Goal: Transaction & Acquisition: Obtain resource

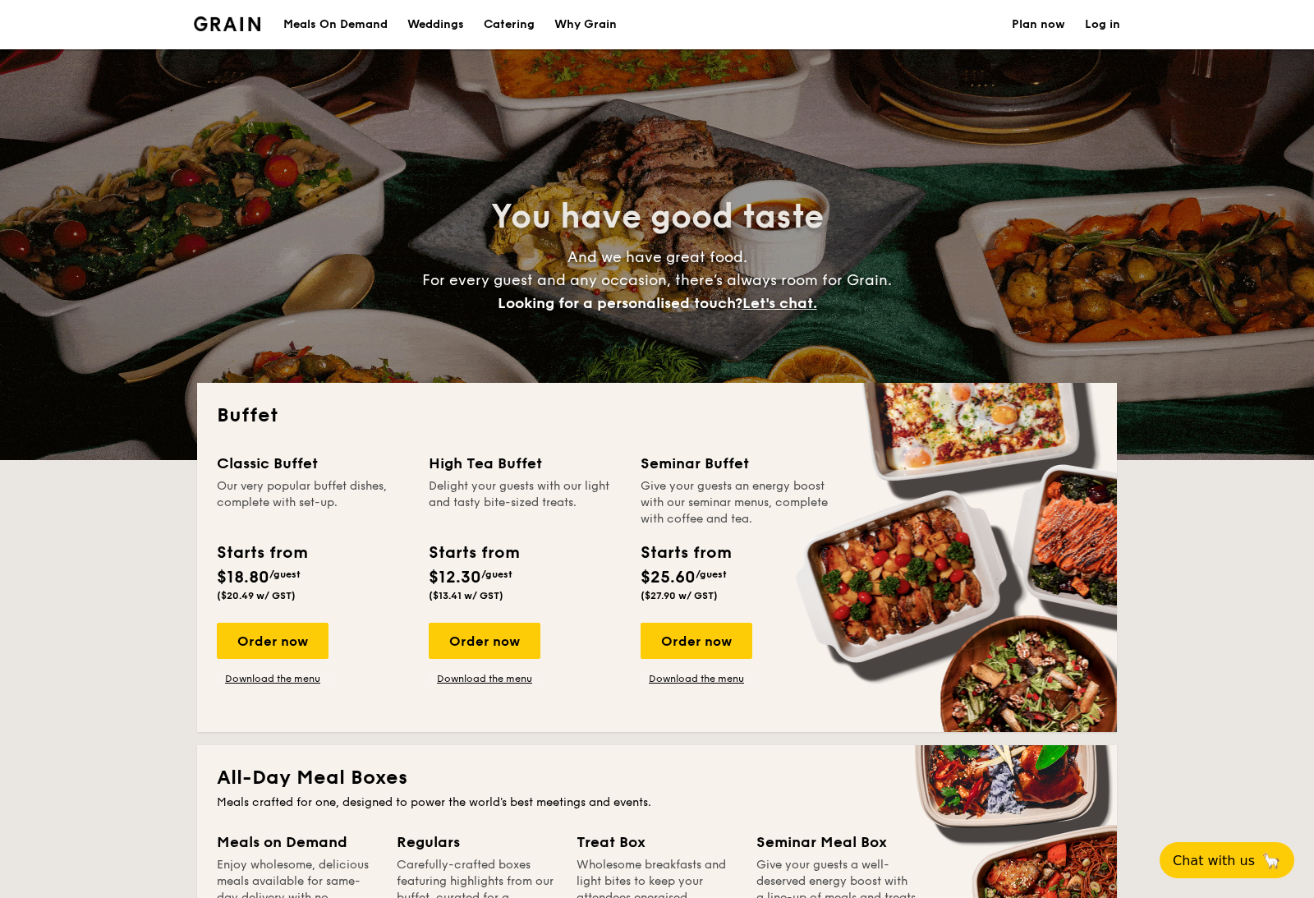
select select
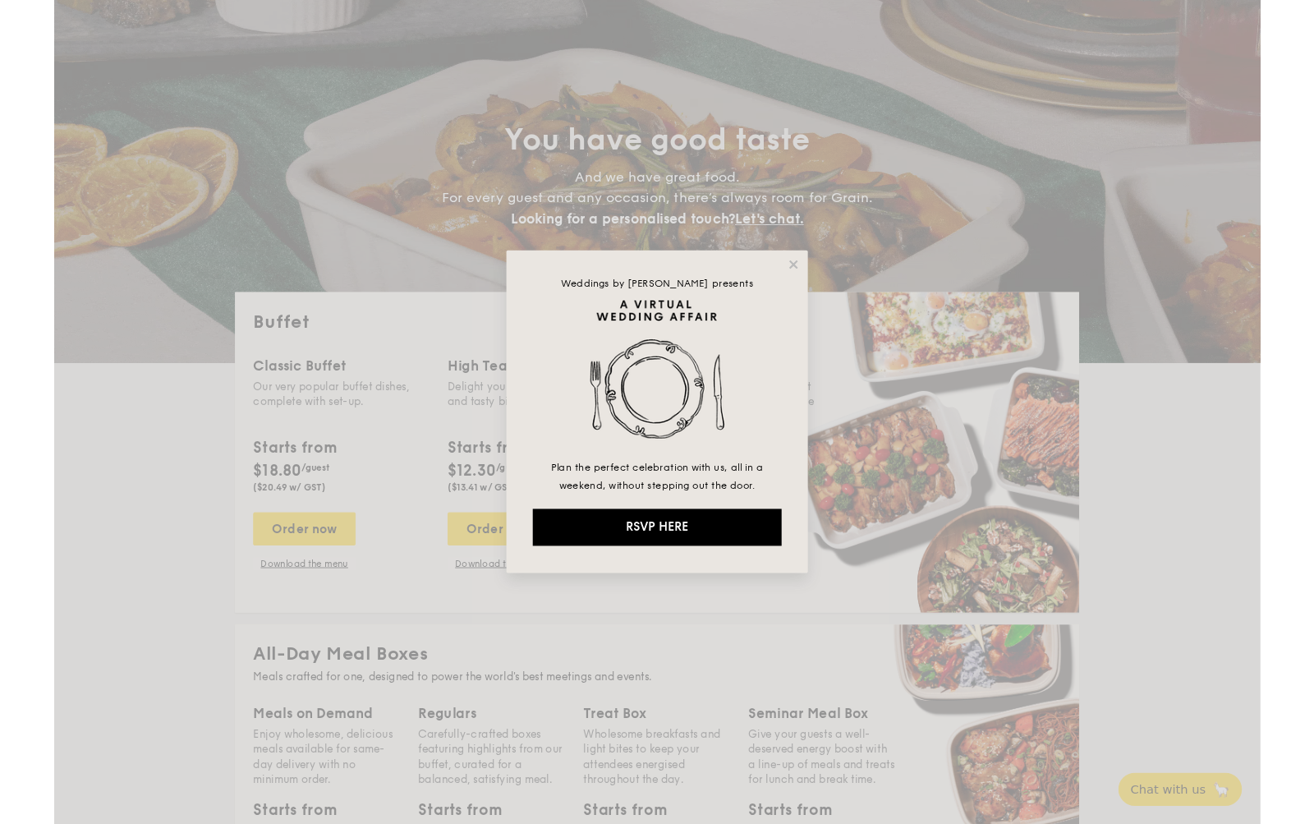
scroll to position [61, 0]
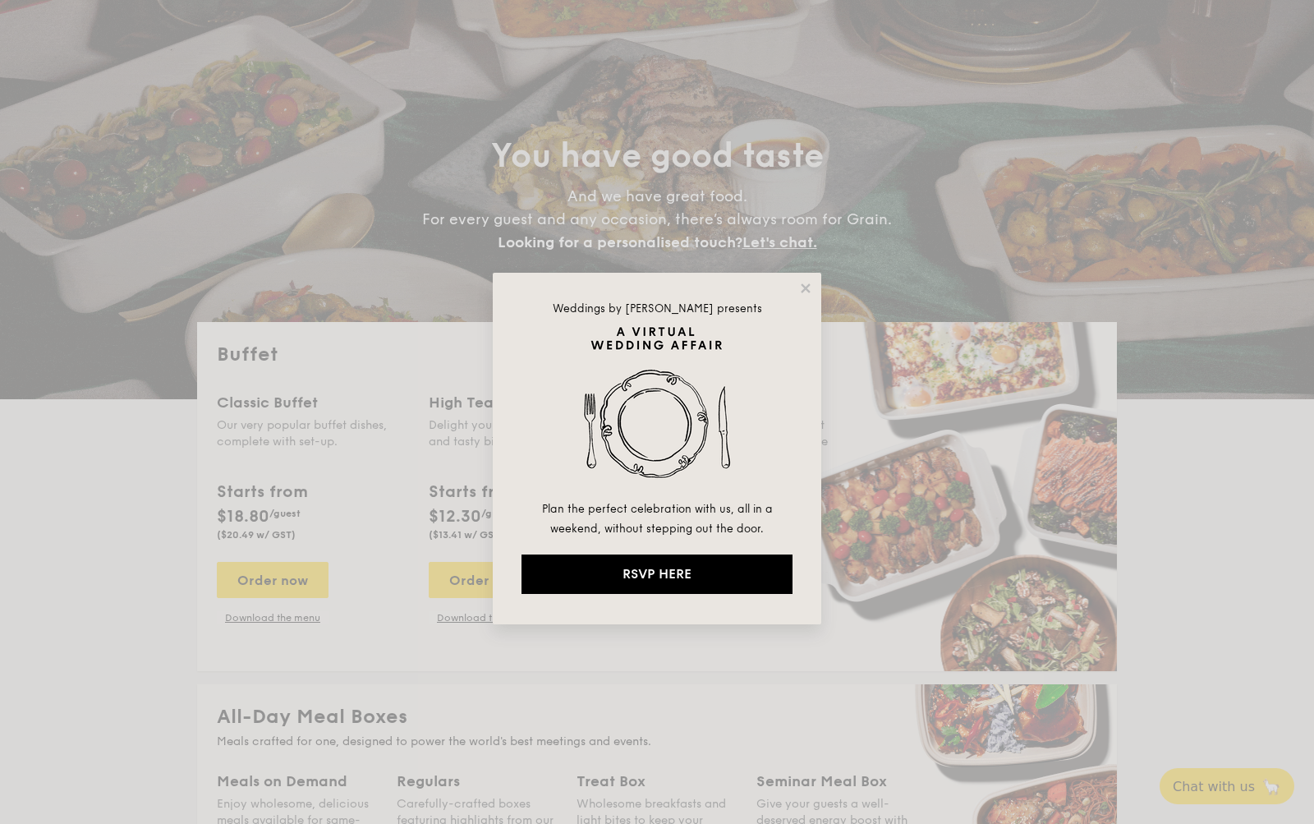
click at [798, 288] on icon at bounding box center [805, 288] width 15 height 15
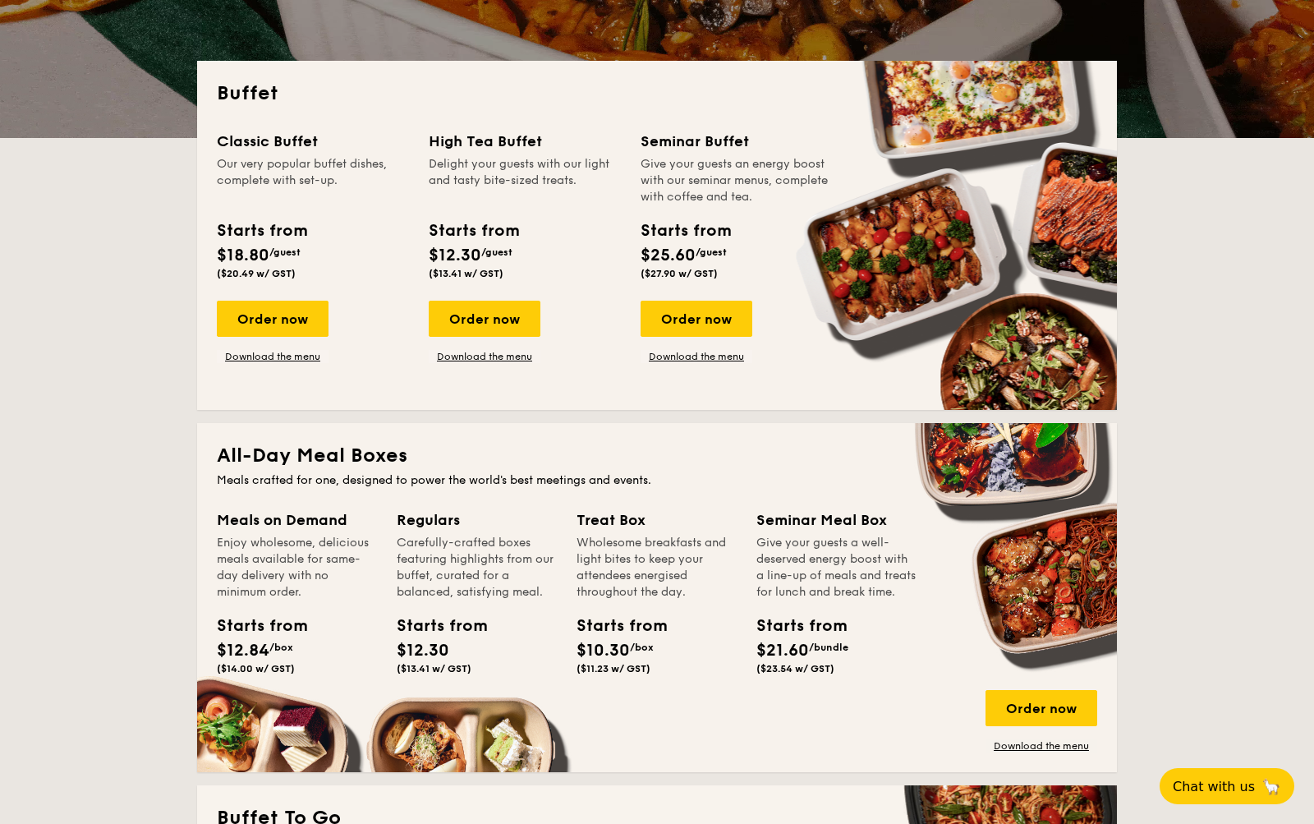
scroll to position [282, 0]
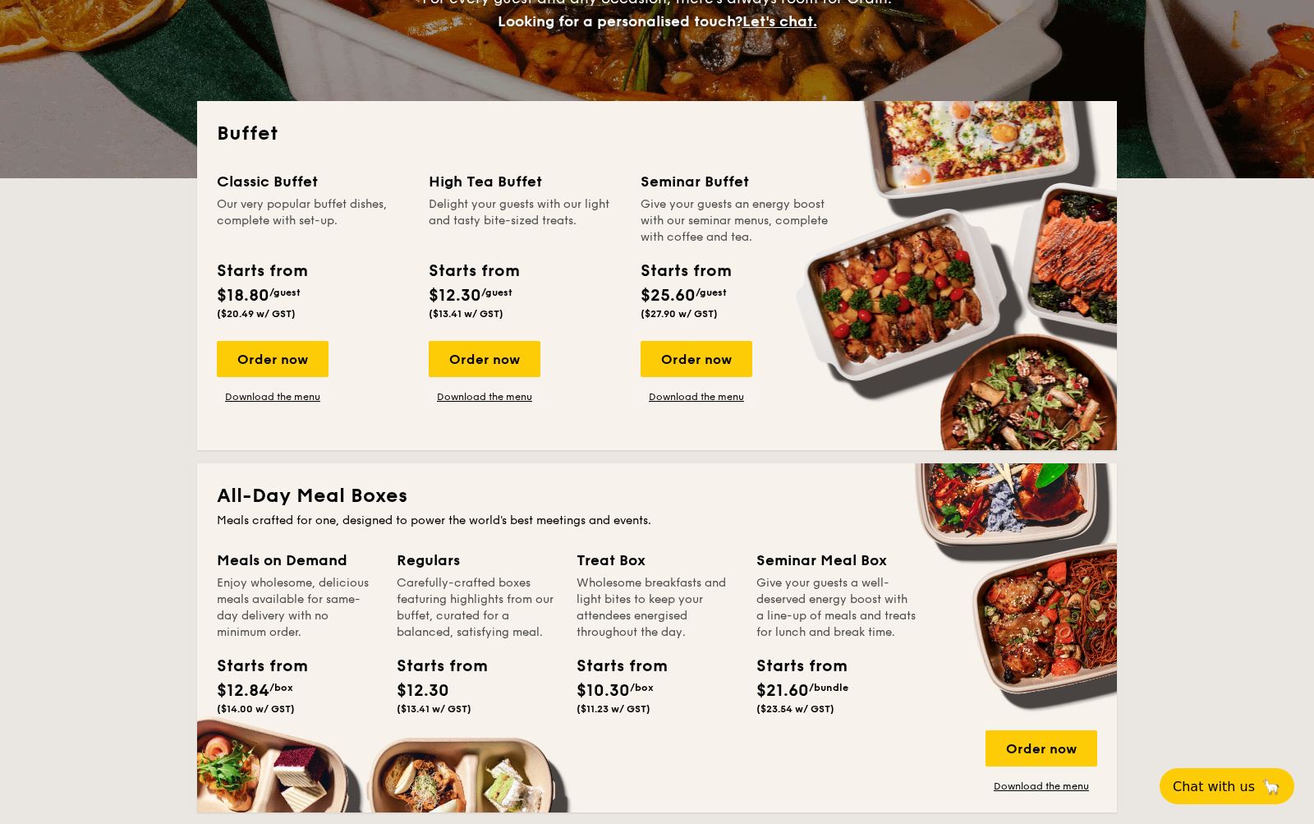
click at [277, 375] on div "Order now" at bounding box center [273, 359] width 112 height 36
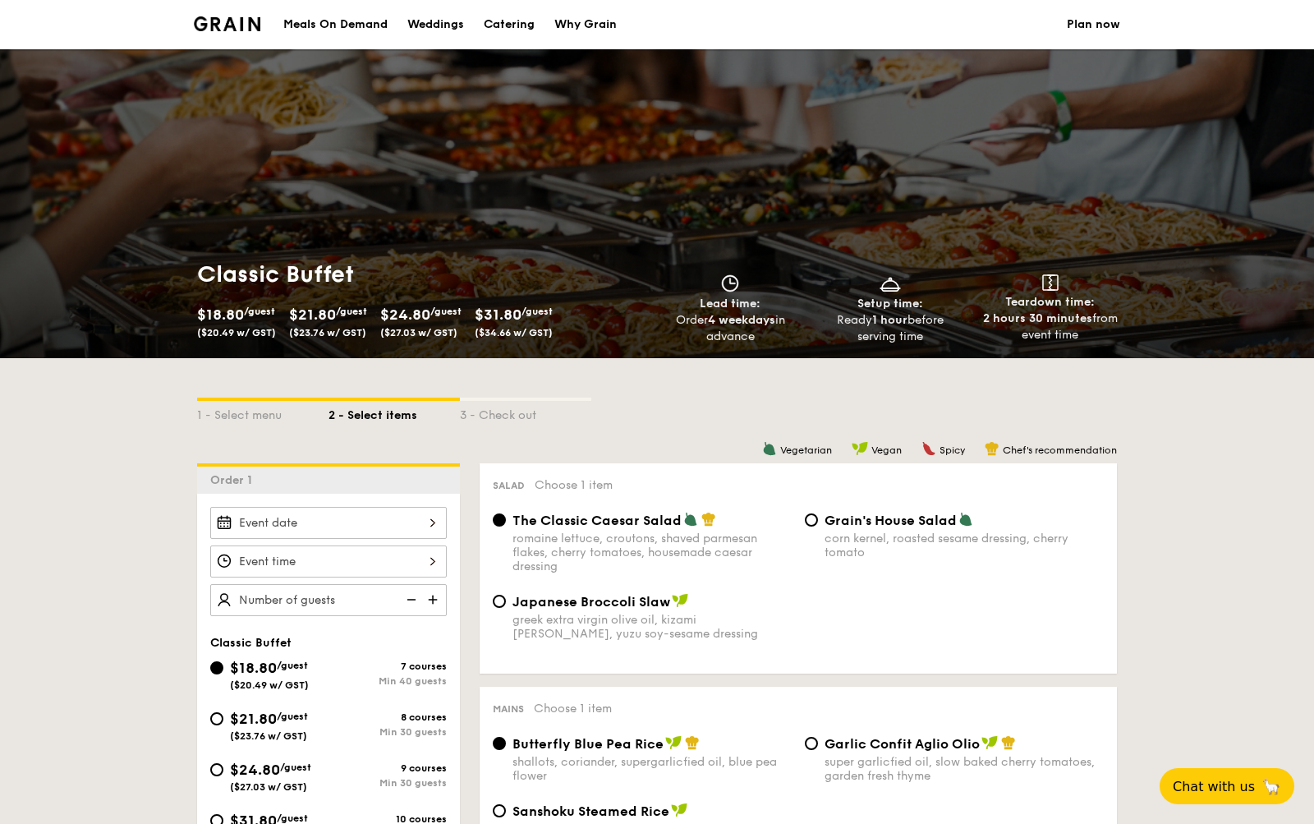
select select
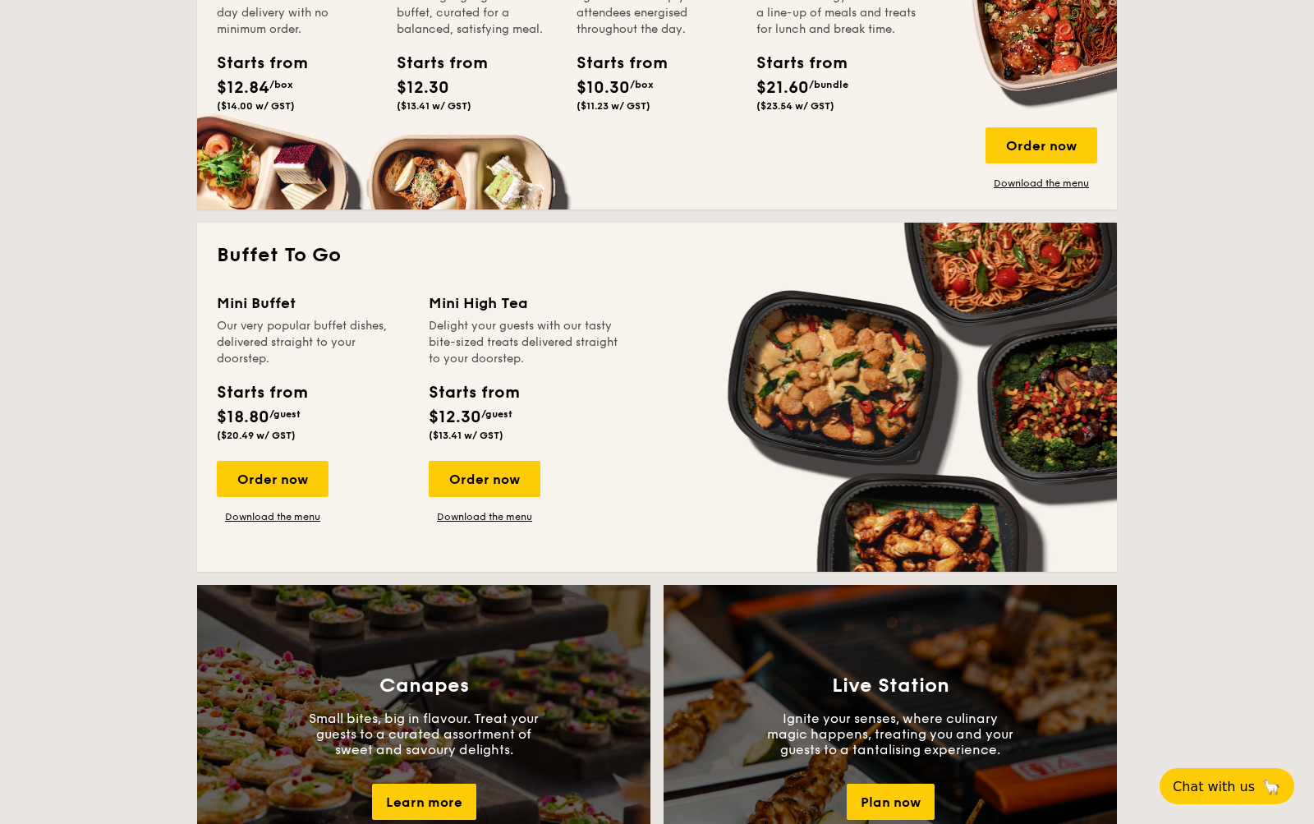
scroll to position [895, 0]
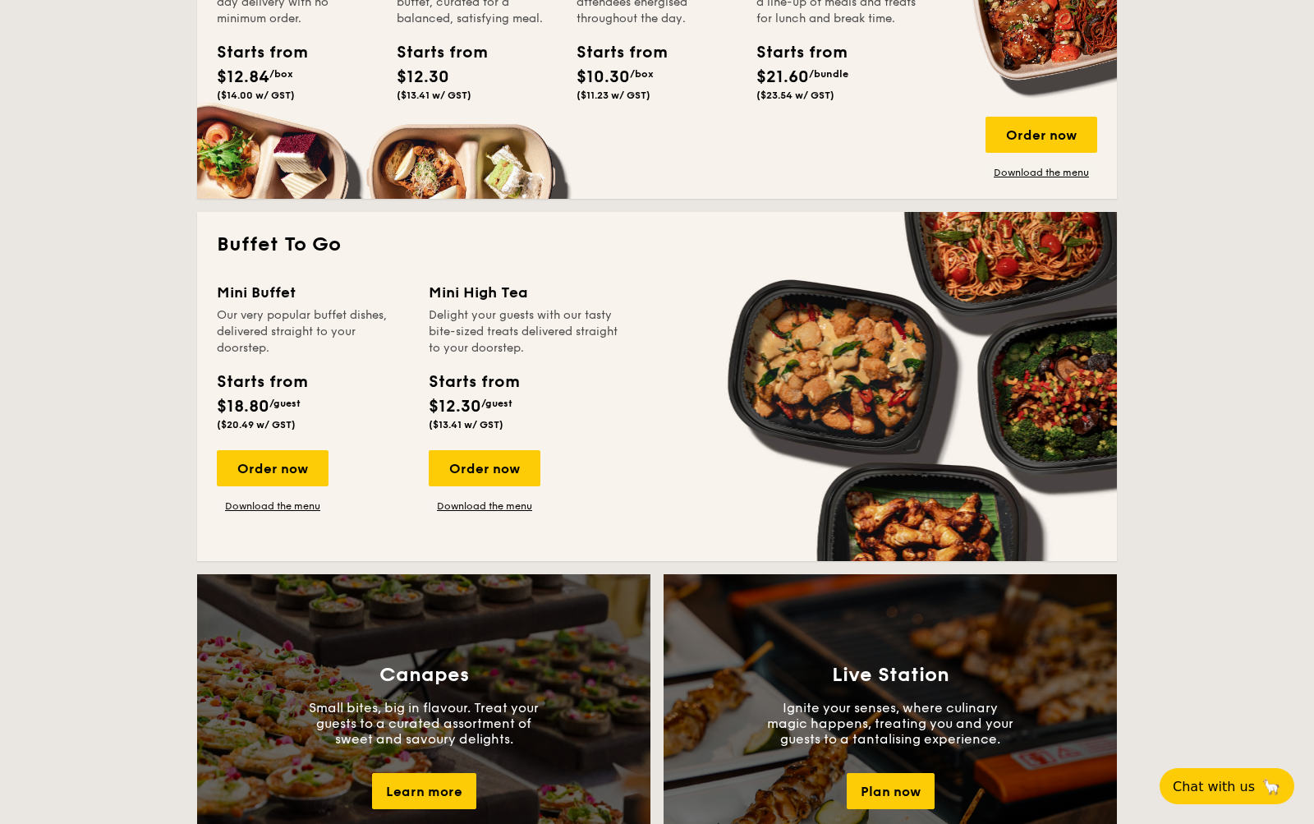
click at [274, 290] on div "Mini Buffet" at bounding box center [313, 292] width 192 height 23
click at [278, 237] on h2 "Buffet To Go" at bounding box center [657, 245] width 880 height 26
click at [305, 153] on div "Meals on Demand Enjoy wholesome, delicious meals available for same-day deliver…" at bounding box center [657, 57] width 880 height 244
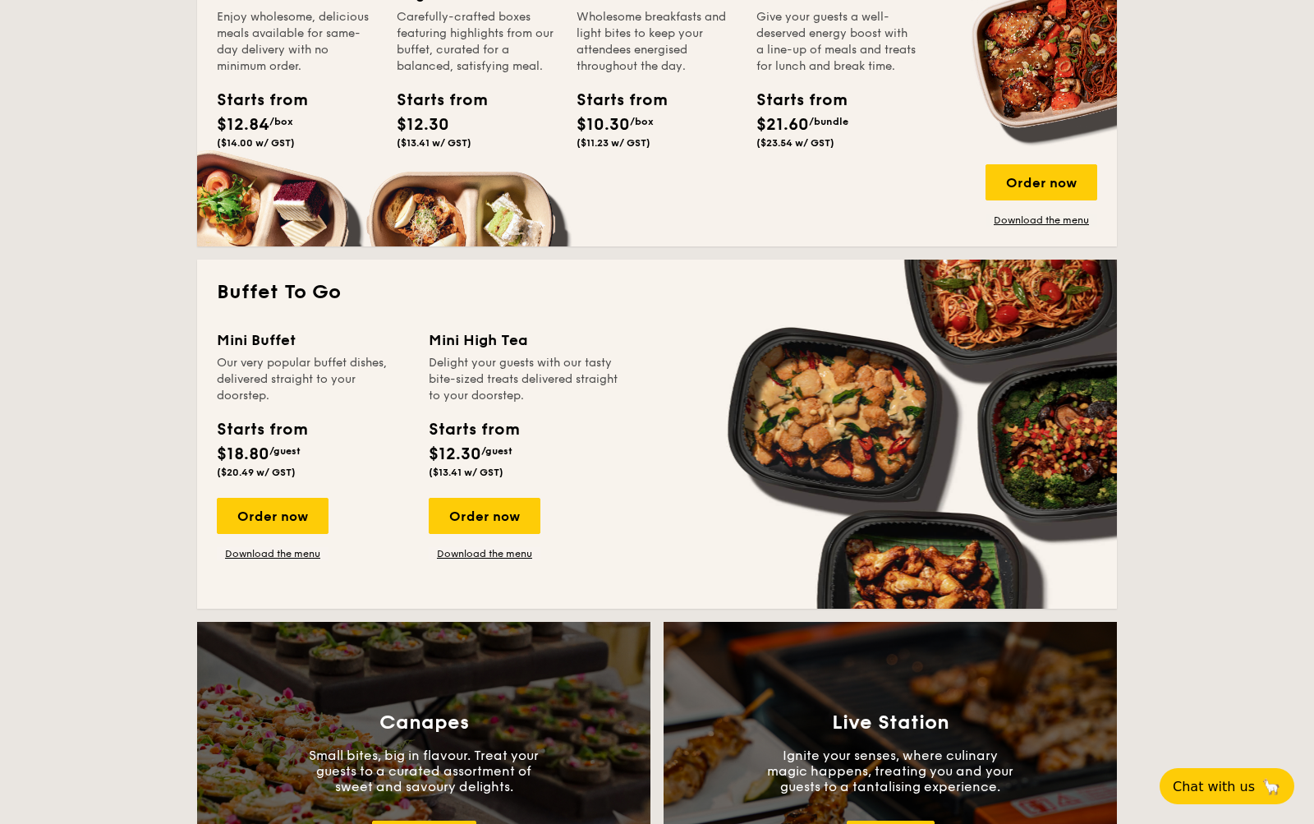
scroll to position [848, 0]
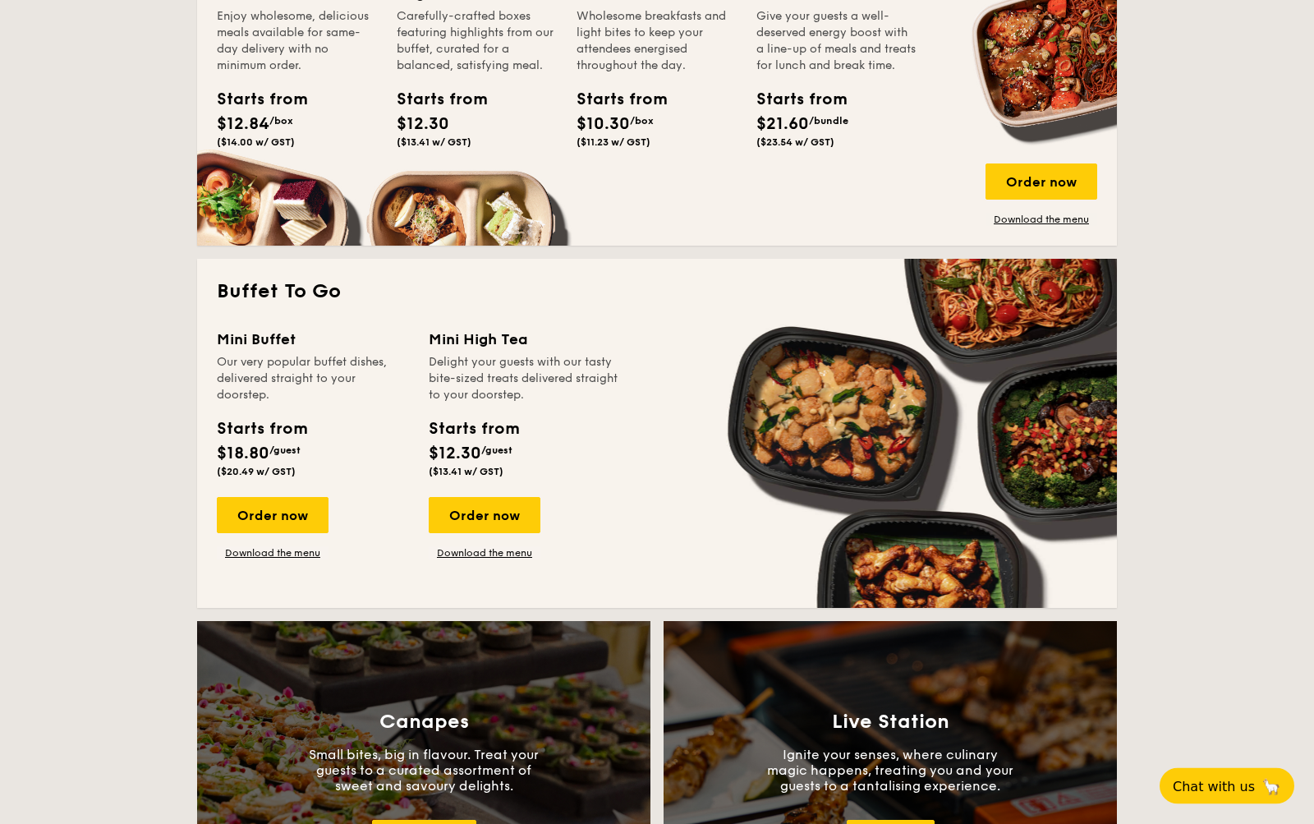
click at [277, 494] on div "Mini Buffet Our very popular buffet dishes, delivered straight to your doorstep…" at bounding box center [323, 445] width 212 height 232
click at [297, 559] on link "Download the menu" at bounding box center [273, 553] width 112 height 13
